Goal: Contribute content: Add original content to the website for others to see

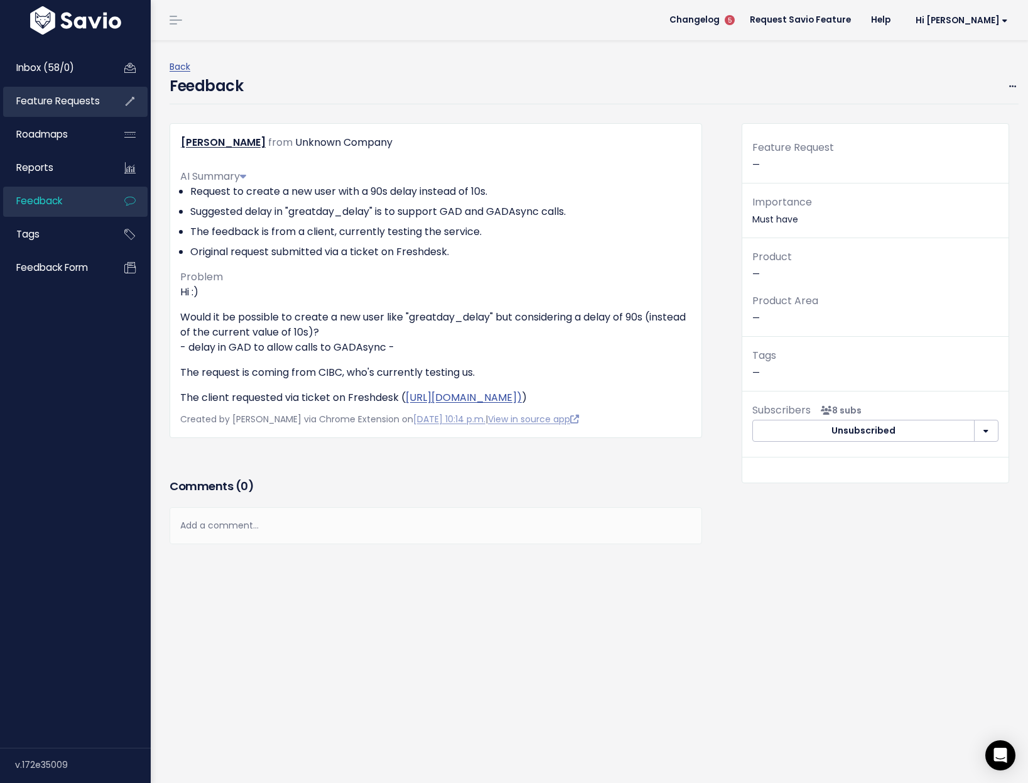
click at [95, 101] on span "Feature Requests" at bounding box center [58, 100] width 84 height 13
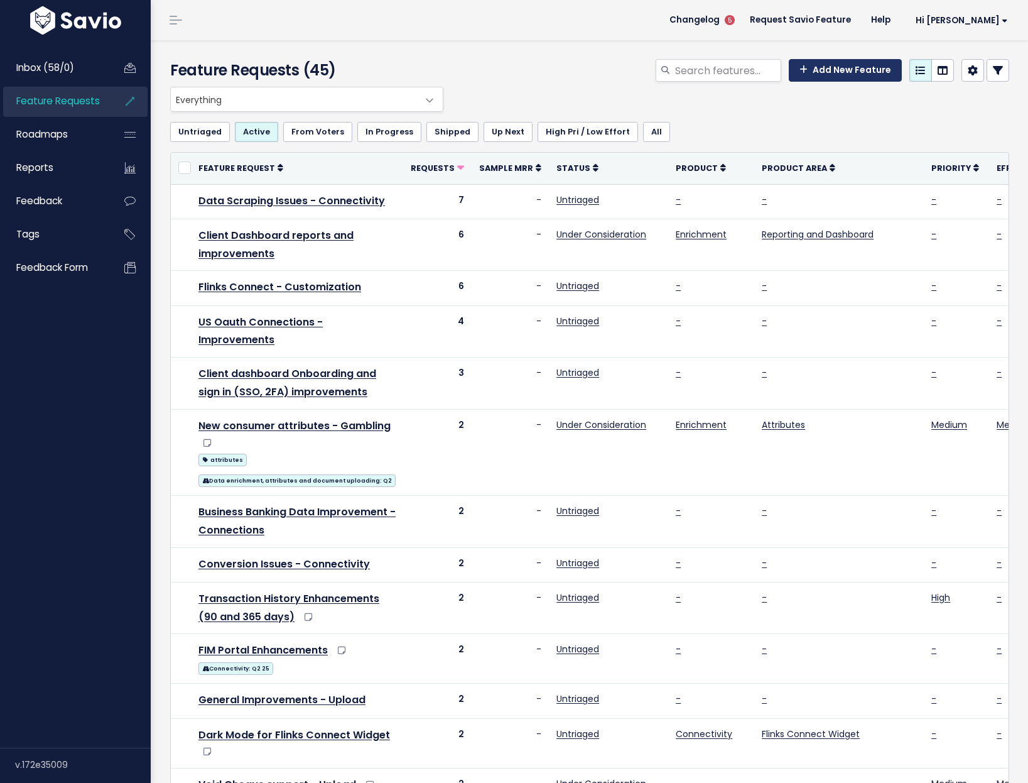
click at [870, 76] on link "Add New Feature" at bounding box center [845, 70] width 113 height 23
